Goal: Task Accomplishment & Management: Use online tool/utility

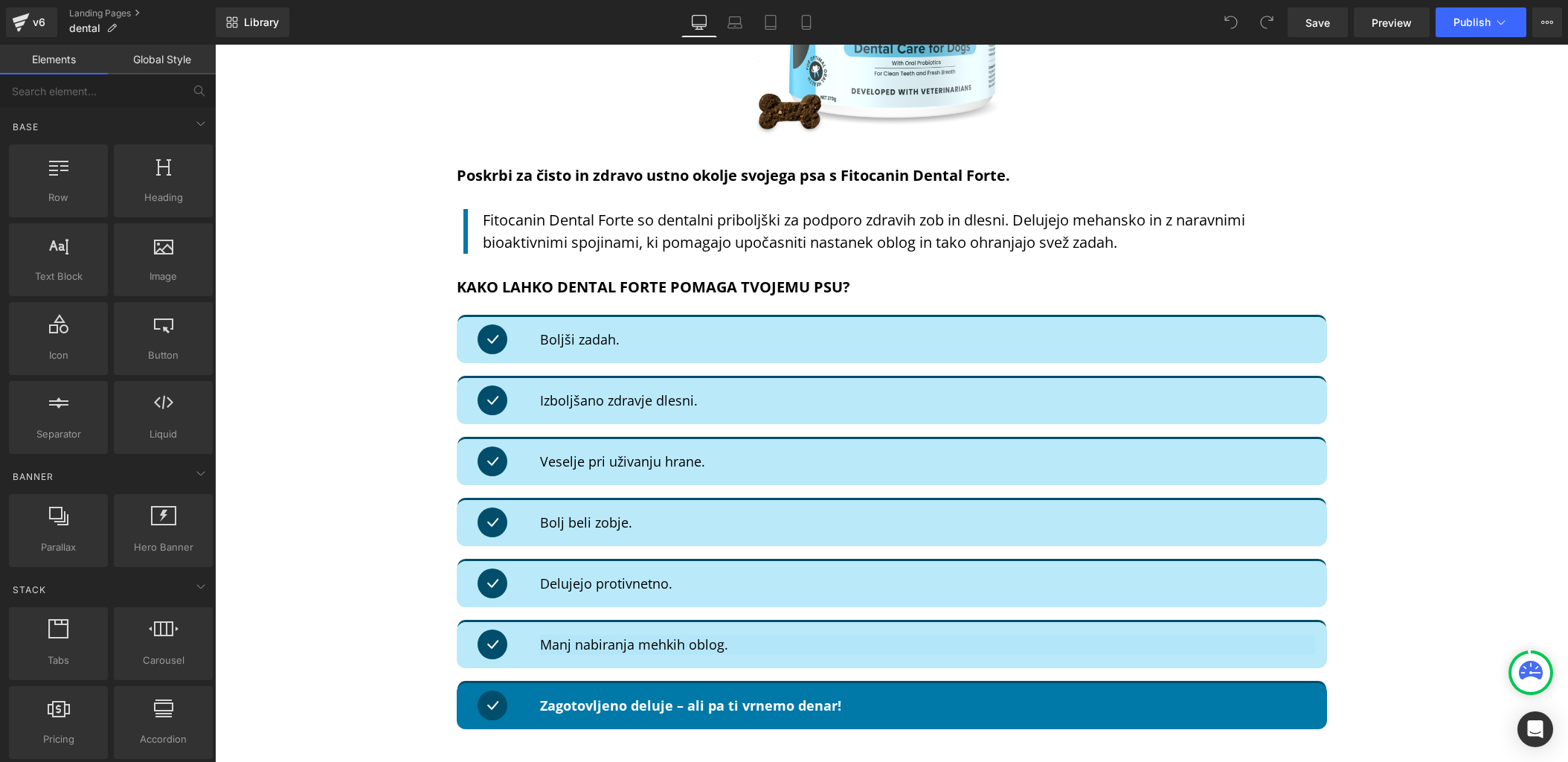
scroll to position [4036, 0]
click at [20, 32] on icon at bounding box center [21, 22] width 18 height 37
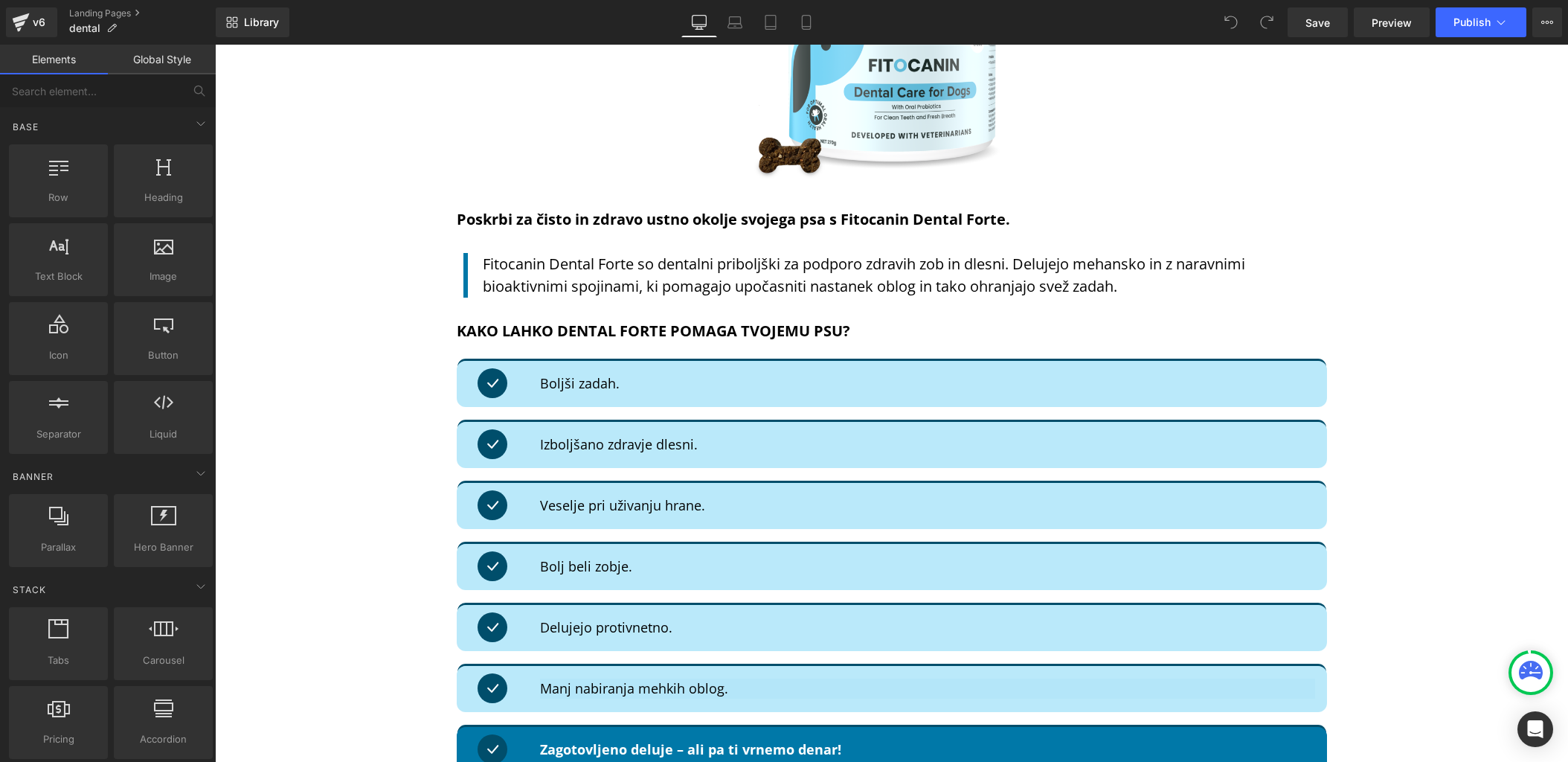
scroll to position [3993, 0]
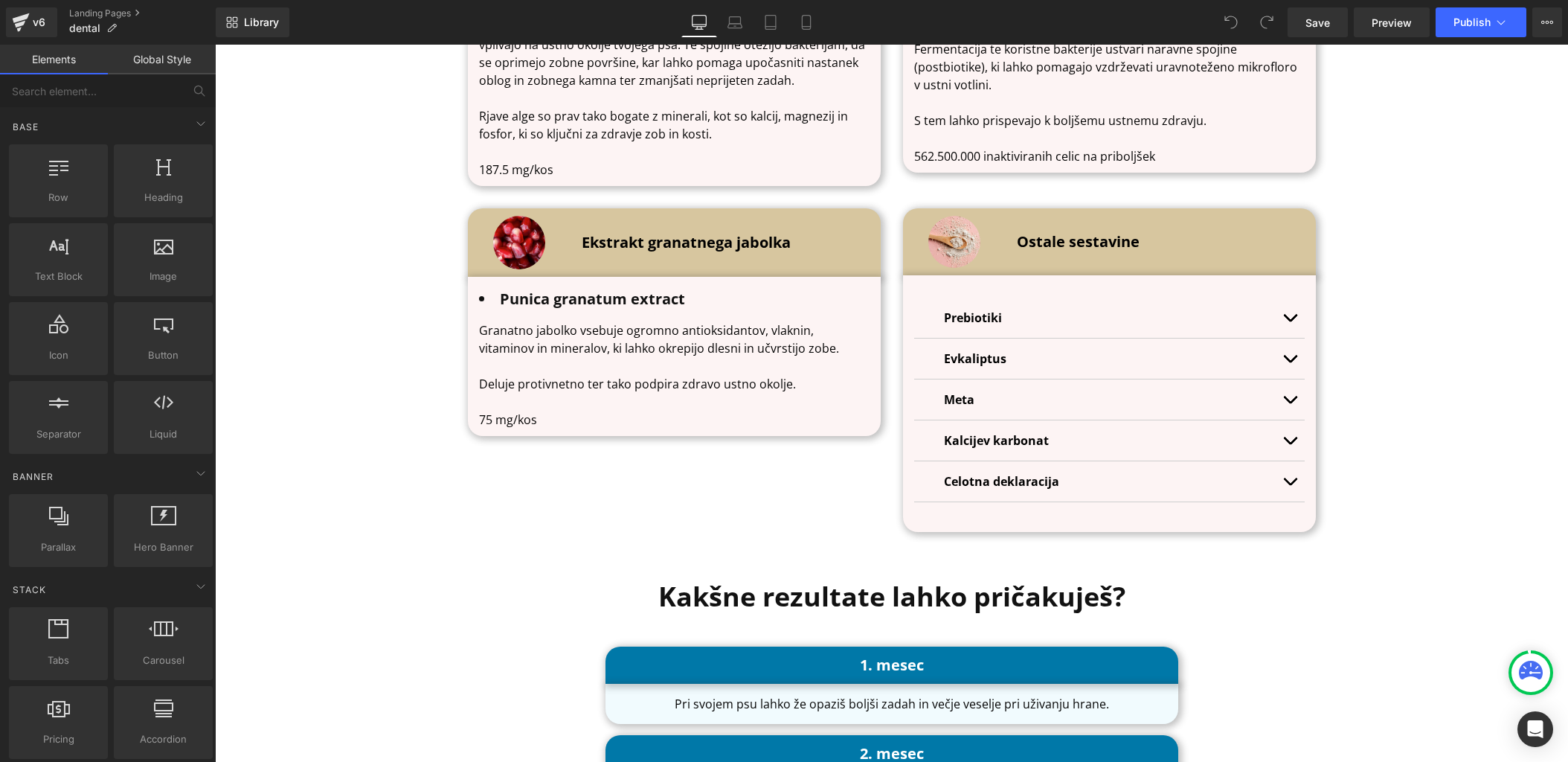
click at [1027, 481] on b "Celotna deklaracija" at bounding box center [1001, 481] width 116 height 16
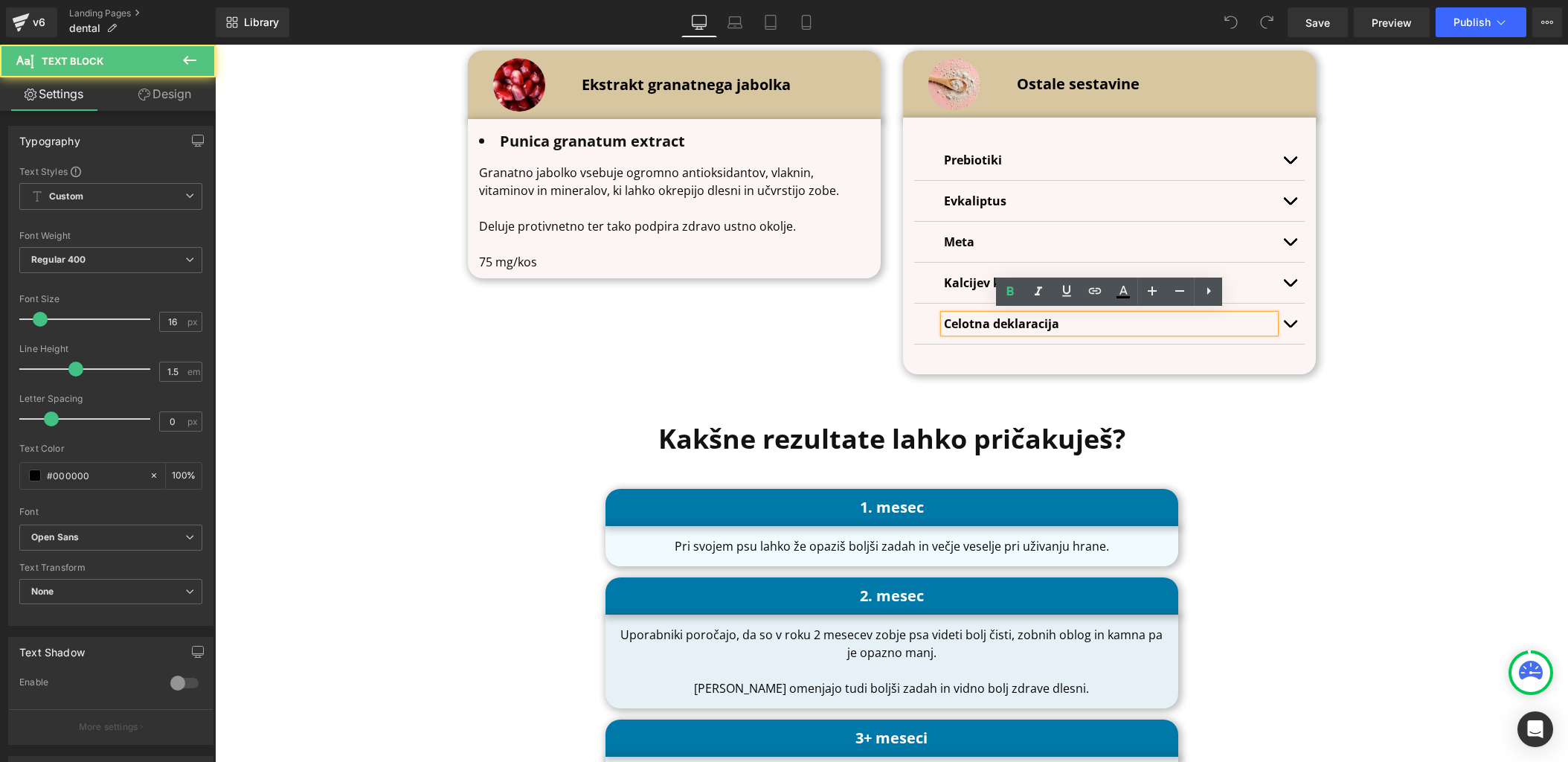
scroll to position [5295, 0]
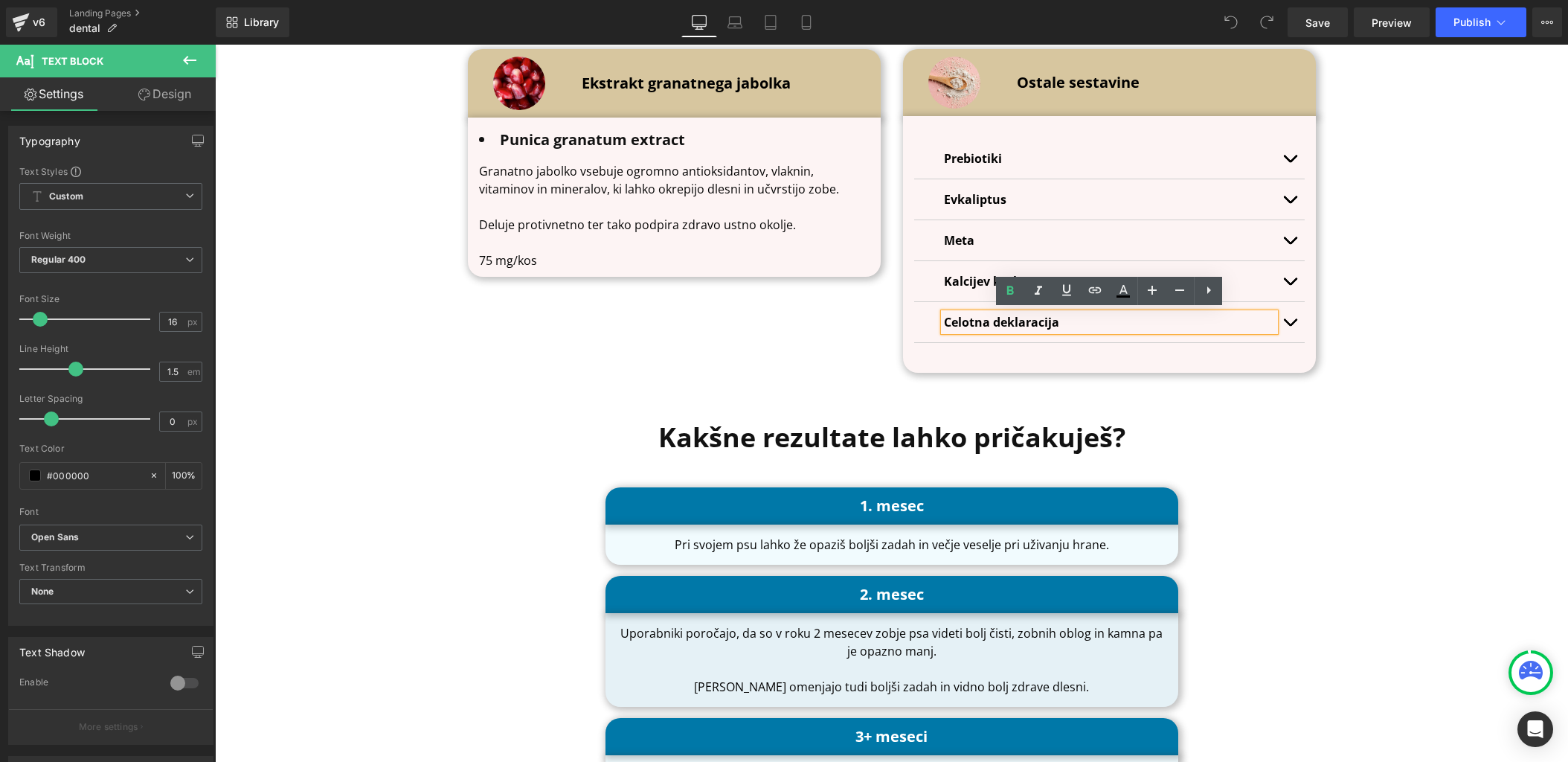
click at [1287, 318] on button "button" at bounding box center [1290, 322] width 30 height 40
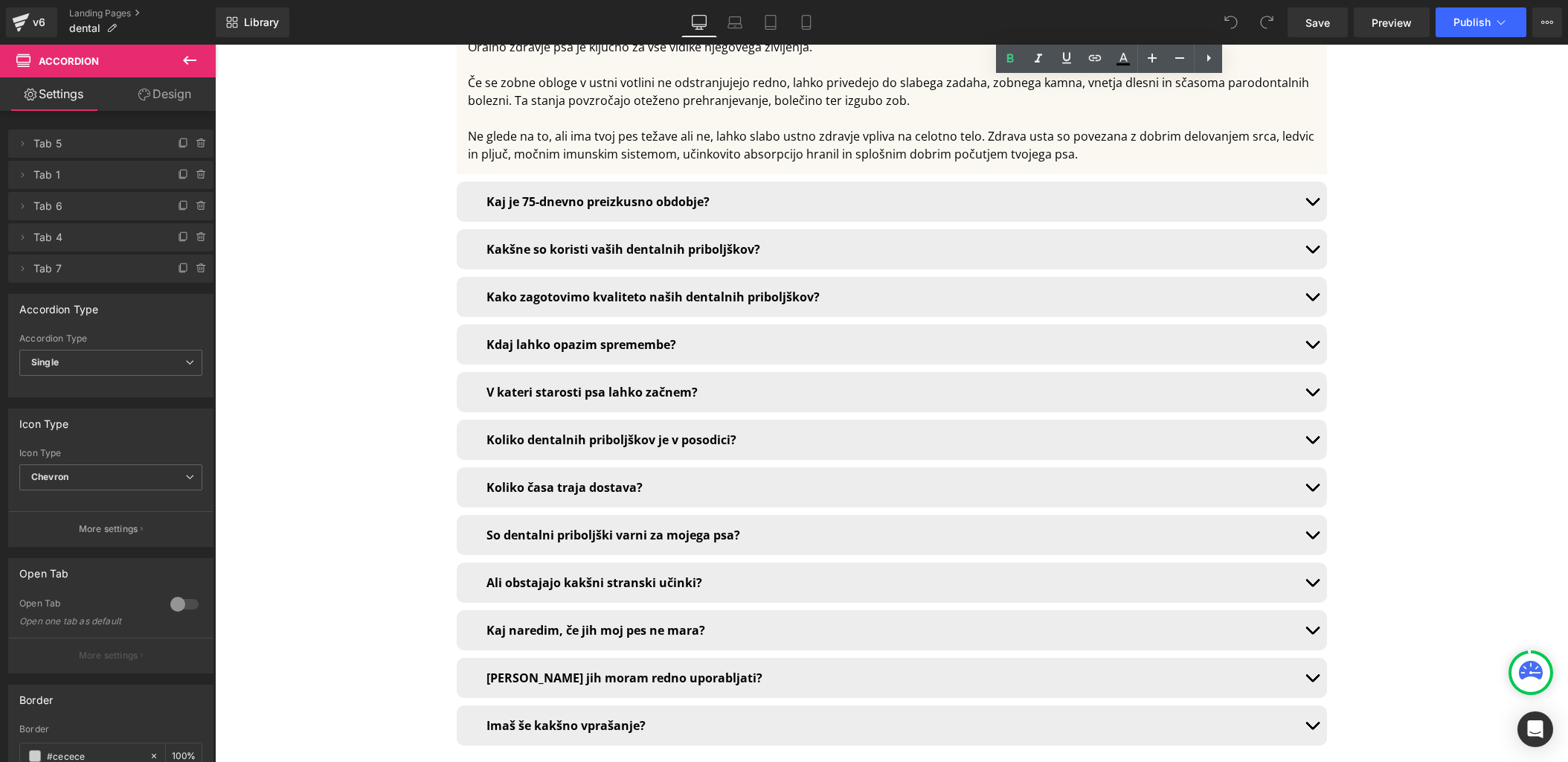
scroll to position [10199, 0]
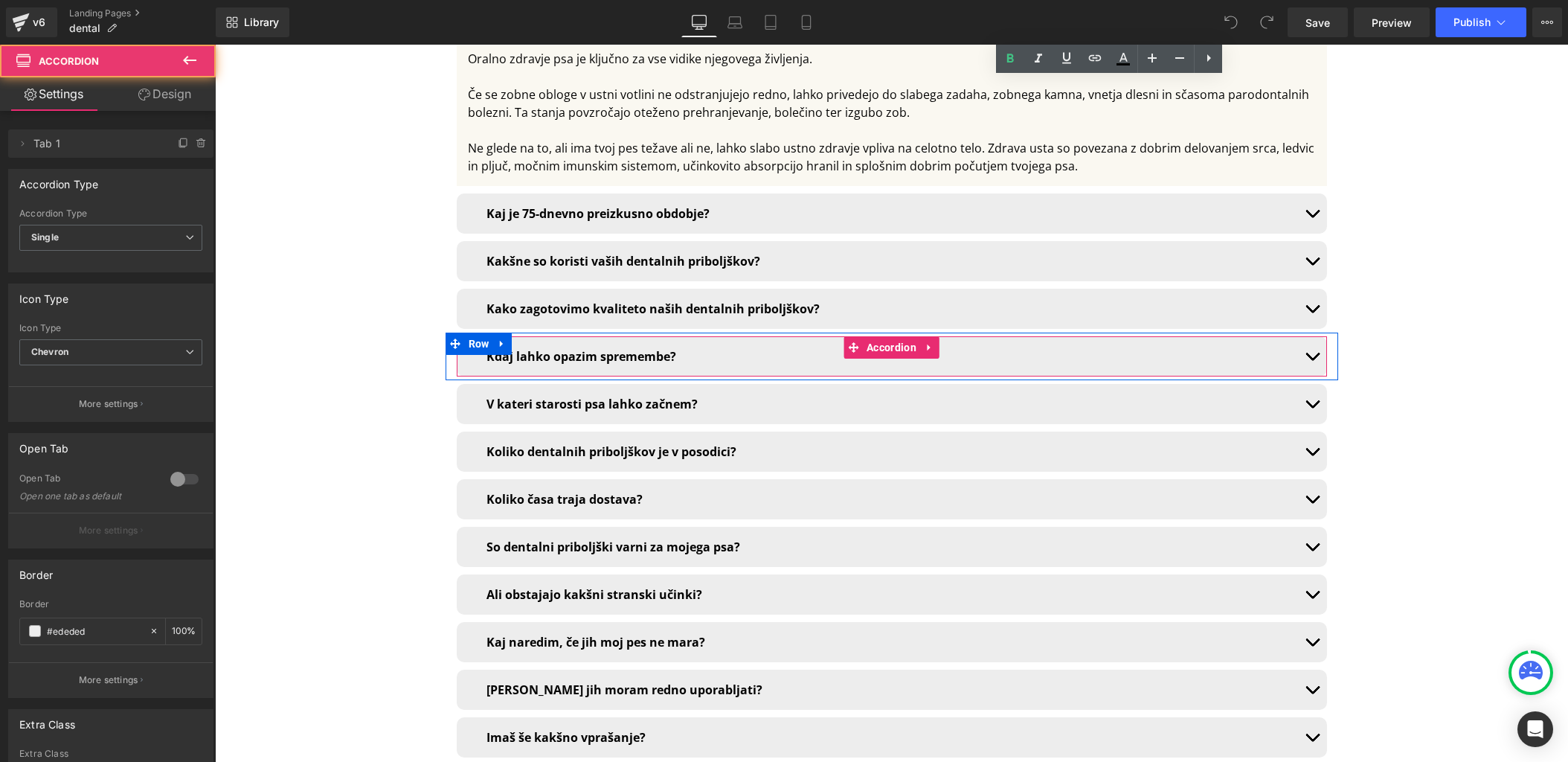
click at [1317, 336] on button "button" at bounding box center [1312, 356] width 30 height 40
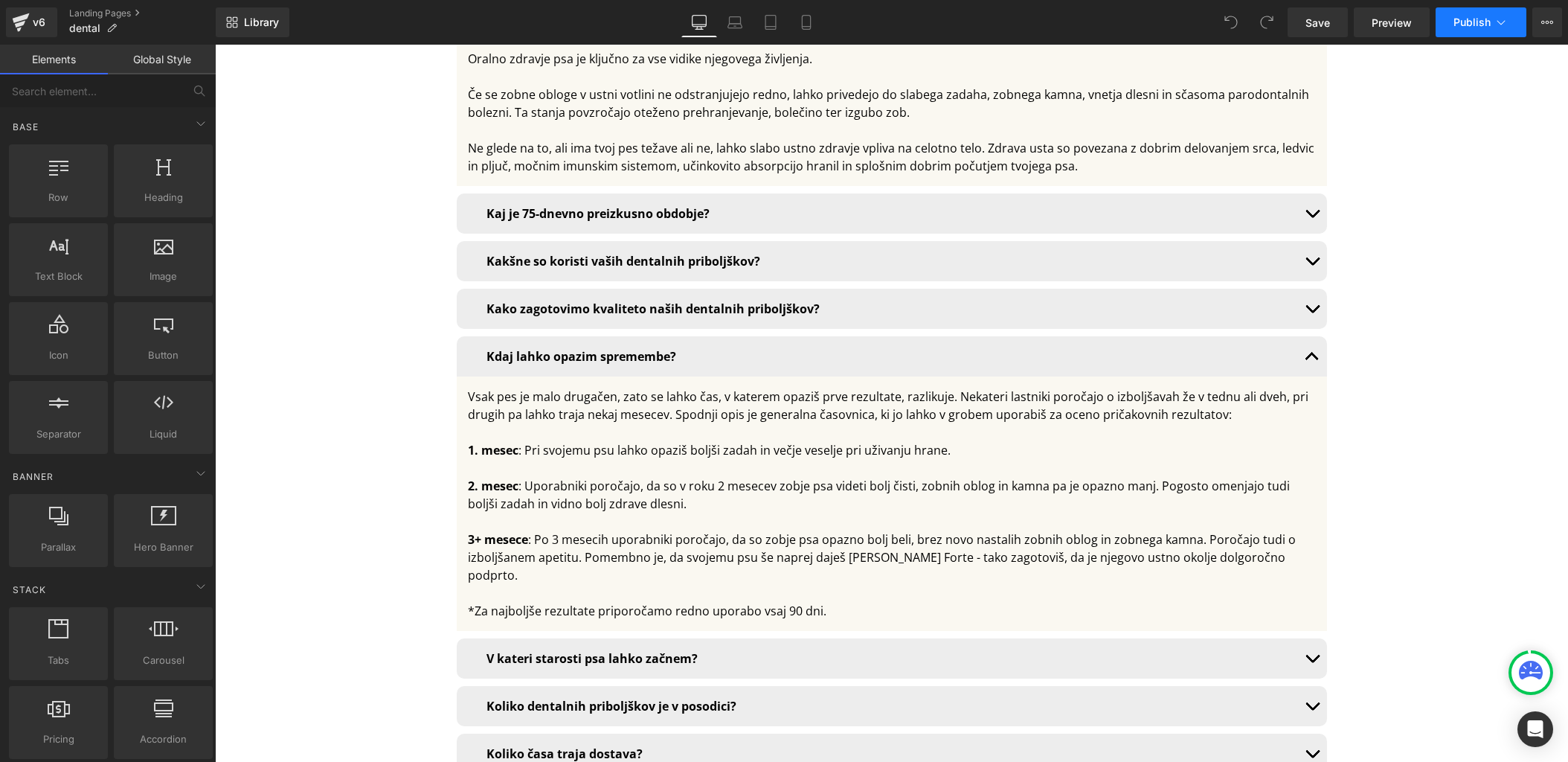
click at [1467, 31] on button "Publish" at bounding box center [1481, 22] width 91 height 30
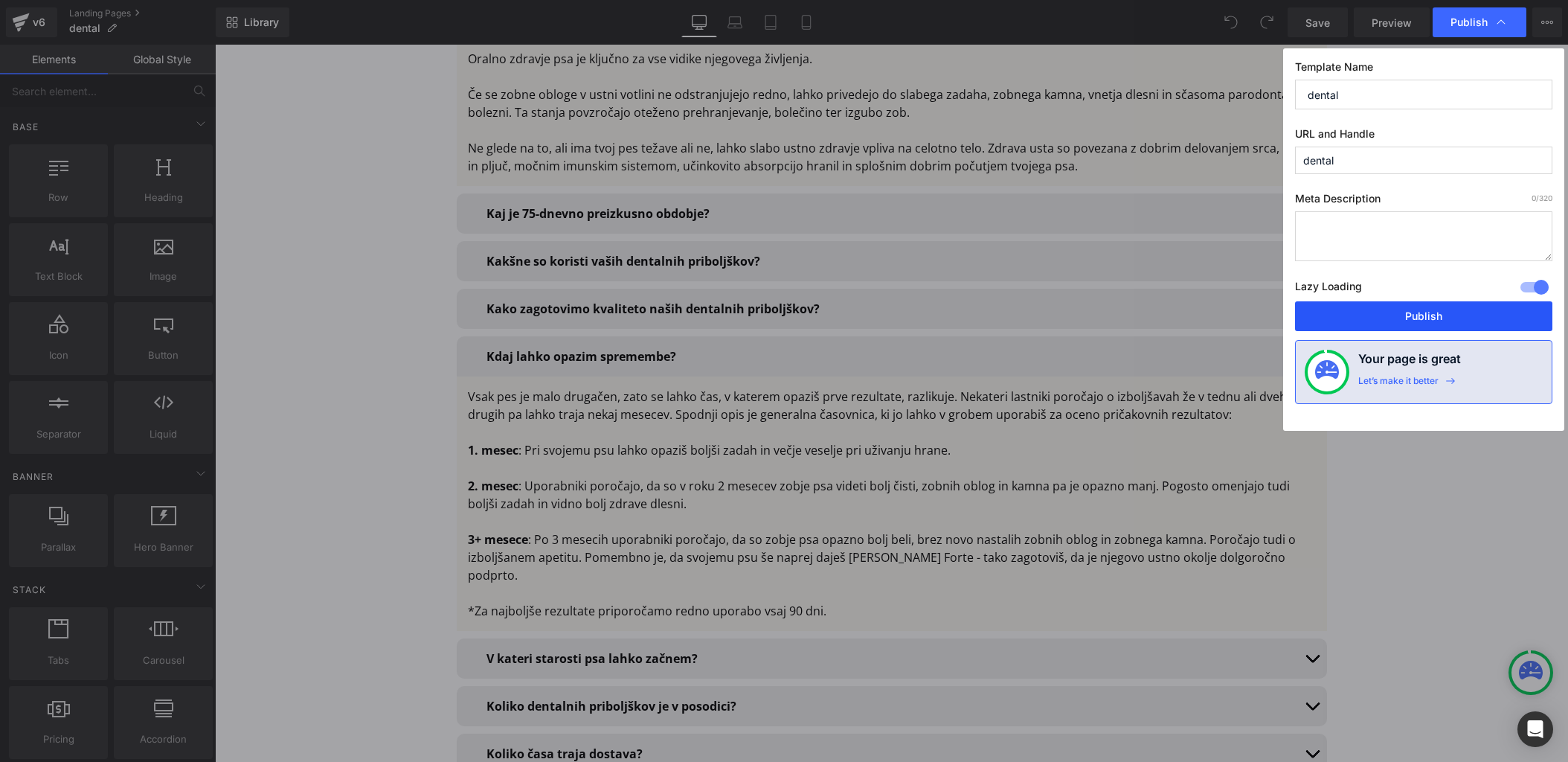
click at [1437, 321] on button "Publish" at bounding box center [1423, 316] width 257 height 30
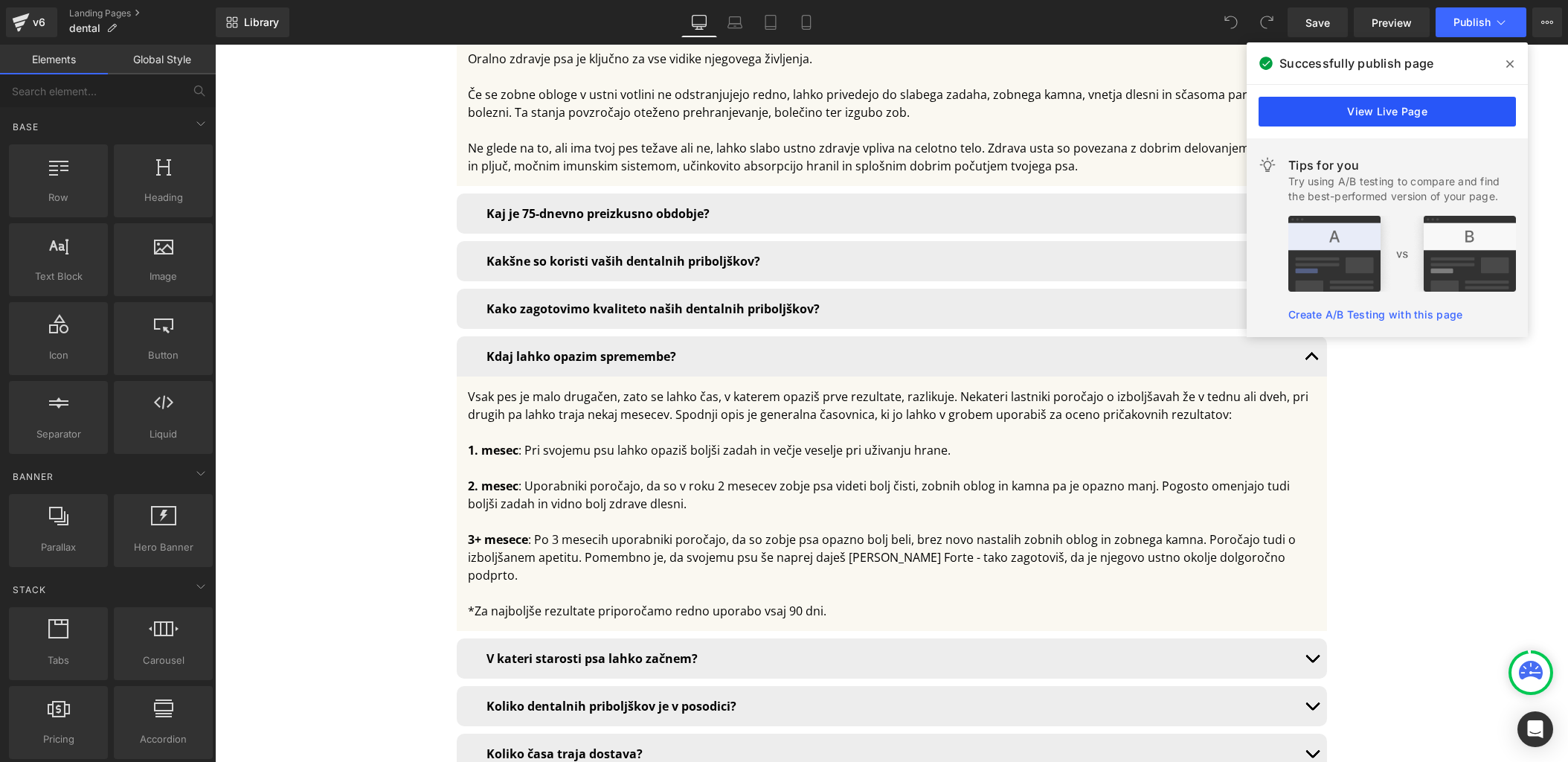
click at [1404, 116] on link "View Live Page" at bounding box center [1387, 112] width 257 height 30
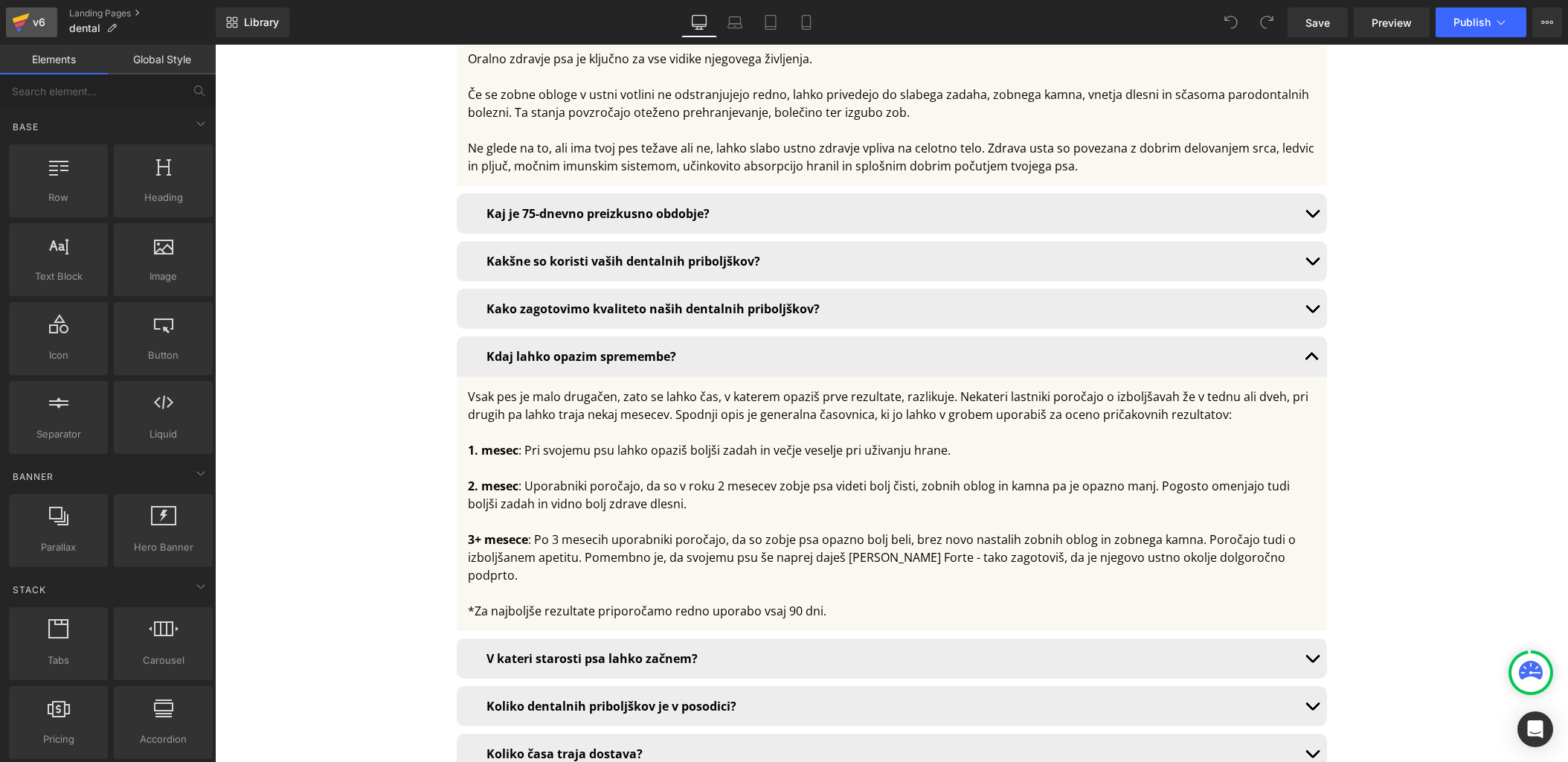
click at [42, 22] on div "v6" at bounding box center [39, 22] width 19 height 19
